Goal: Check status

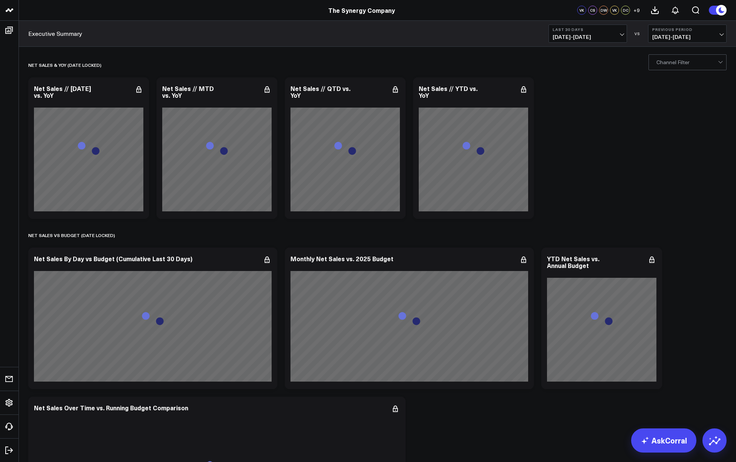
click at [595, 35] on span "[DATE] - [DATE]" at bounding box center [588, 37] width 70 height 6
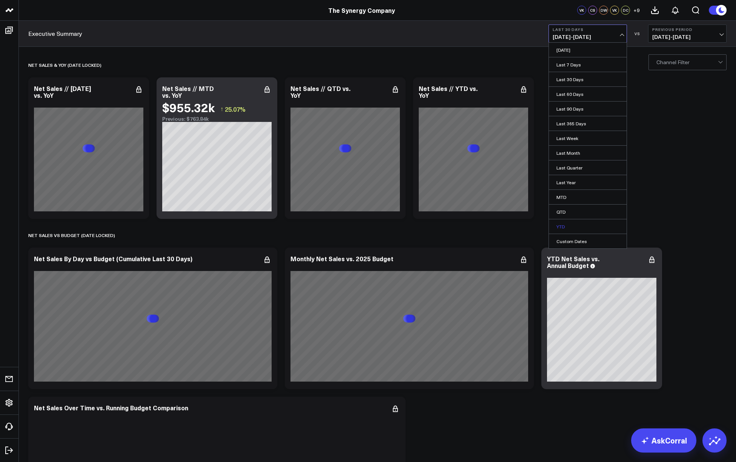
click at [569, 229] on link "YTD" at bounding box center [588, 226] width 78 height 14
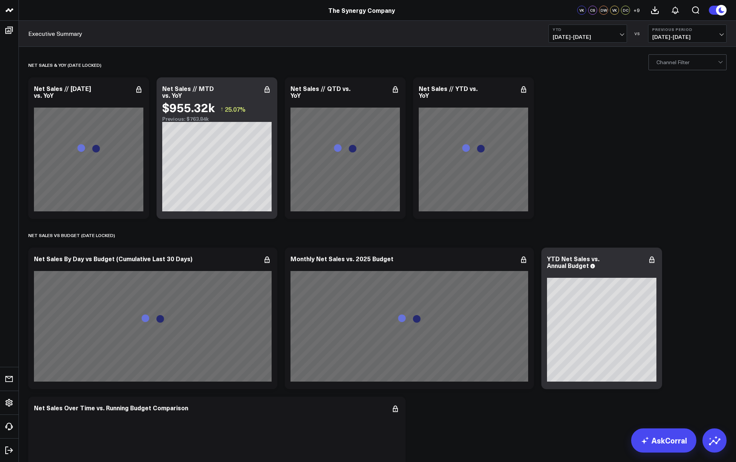
click at [595, 38] on span "[DATE] - [DATE]" at bounding box center [687, 37] width 70 height 6
click at [595, 81] on link "YoY" at bounding box center [688, 79] width 78 height 14
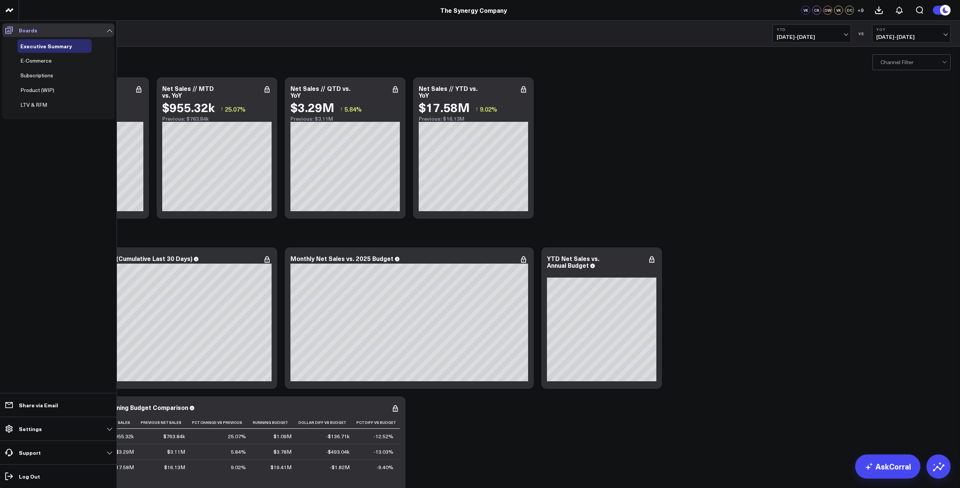
click at [11, 32] on icon at bounding box center [9, 30] width 8 height 7
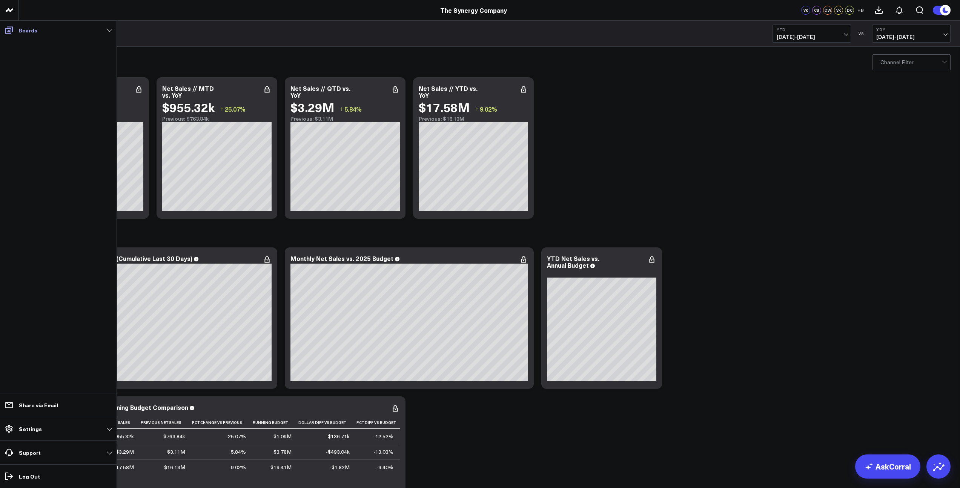
click at [11, 32] on icon at bounding box center [9, 30] width 8 height 7
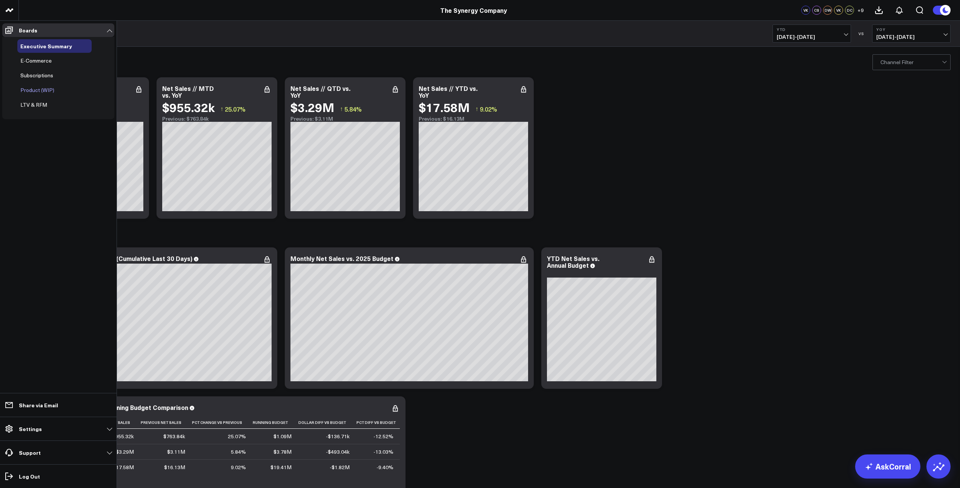
click at [48, 90] on span "Product (WIP)" at bounding box center [37, 89] width 34 height 7
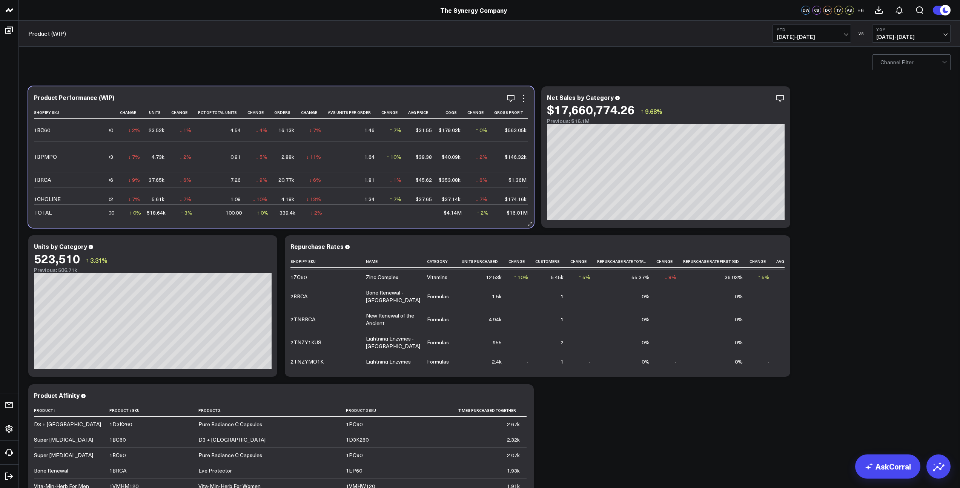
scroll to position [0, 268]
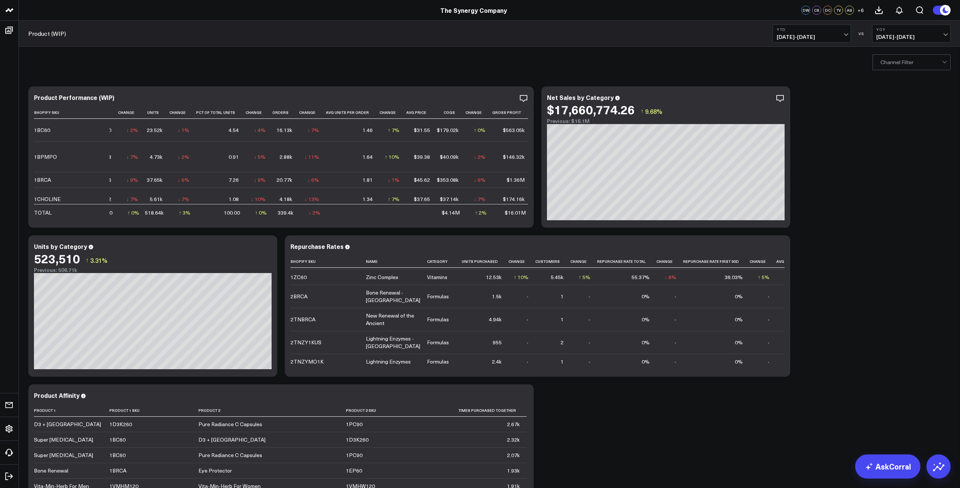
click at [907, 226] on div "Copy link to widget Ask support Comment Export Export PNG Product Performance (…" at bounding box center [490, 306] width 930 height 447
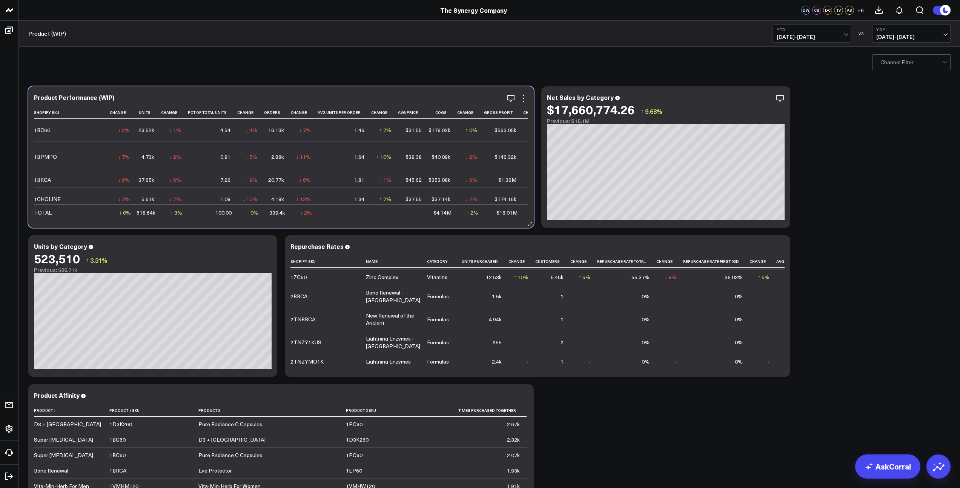
scroll to position [0, 302]
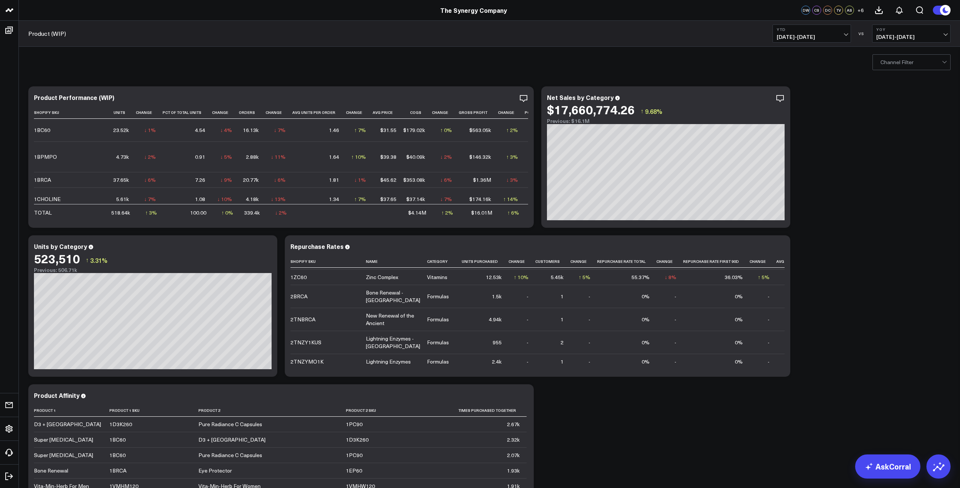
click at [852, 210] on div "Copy link to widget Ask support Comment Export Export PNG Product Performance (…" at bounding box center [490, 306] width 930 height 447
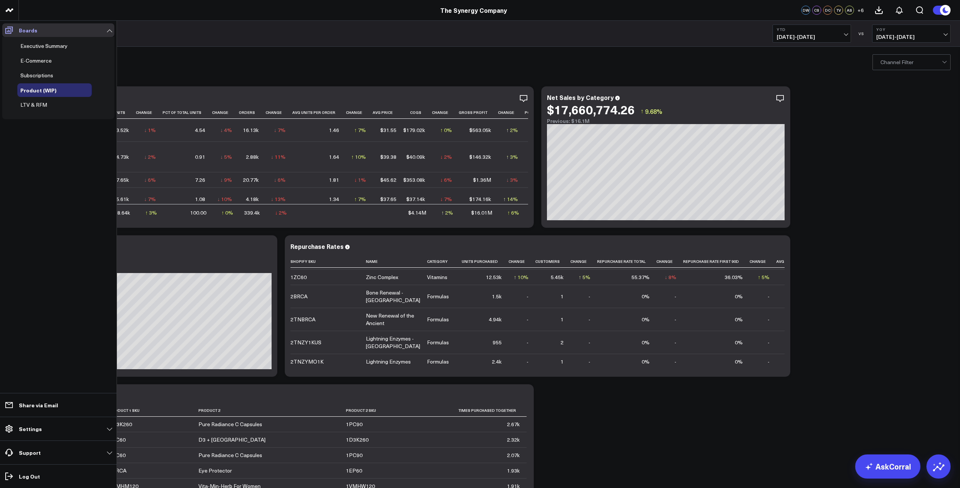
click at [7, 29] on icon at bounding box center [9, 30] width 9 height 9
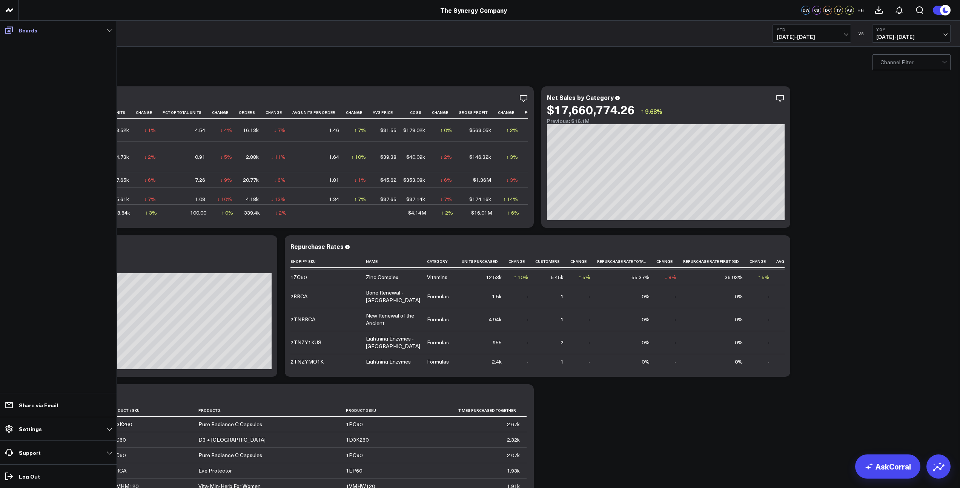
click at [42, 29] on link "Boards" at bounding box center [58, 30] width 112 height 14
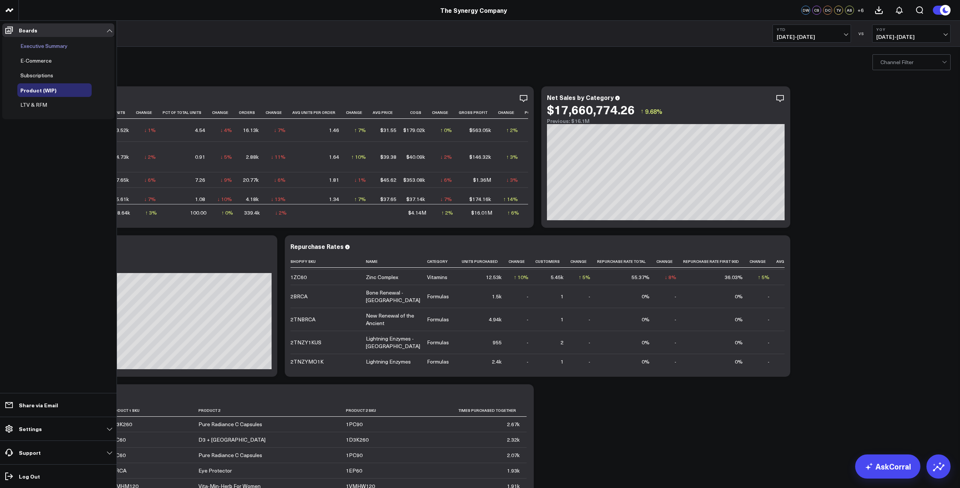
click at [41, 44] on span "Executive Summary" at bounding box center [43, 45] width 47 height 7
